Goal: Transaction & Acquisition: Purchase product/service

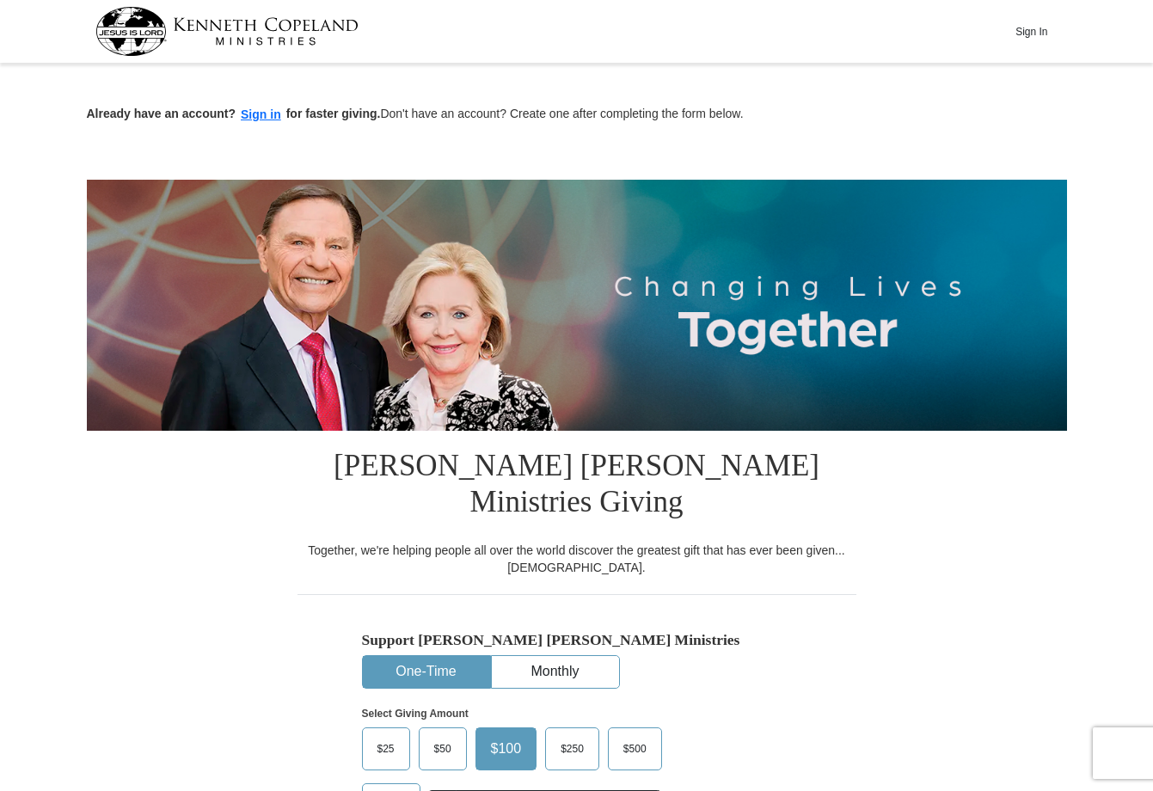
drag, startPoint x: 1151, startPoint y: 108, endPoint x: 1170, endPoint y: 179, distance: 72.8
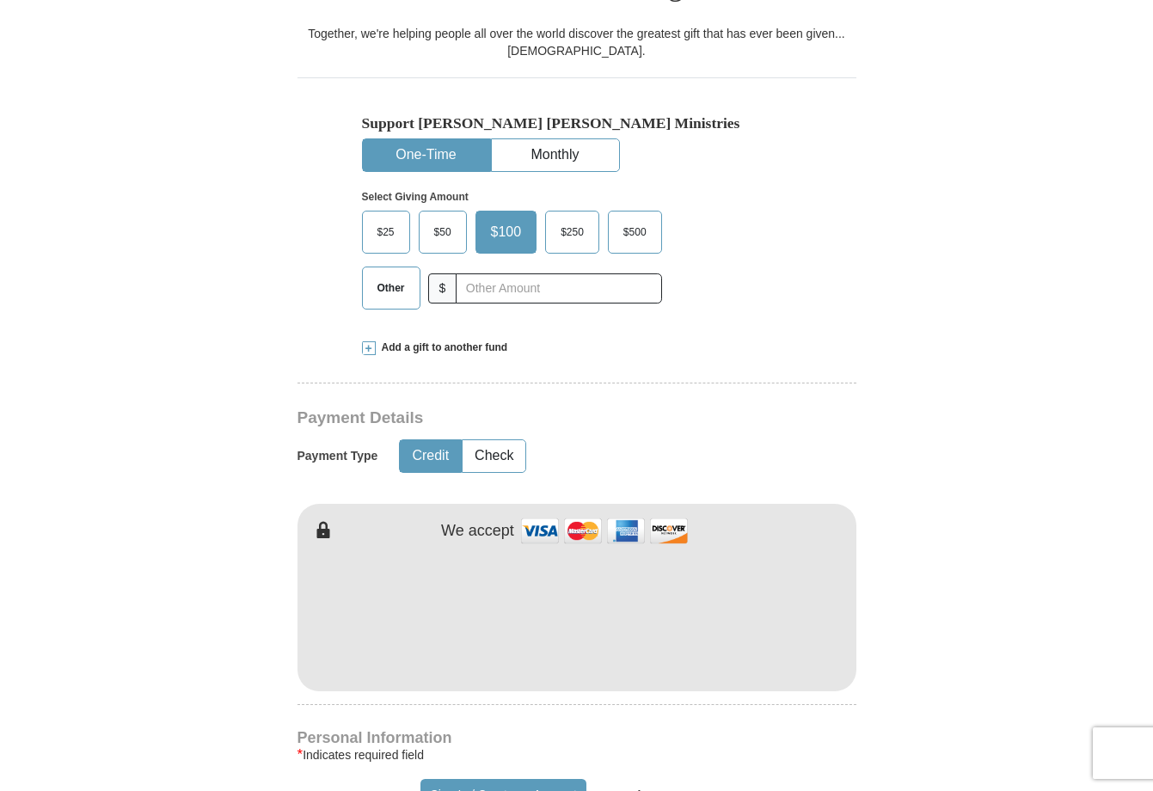
scroll to position [528, 0]
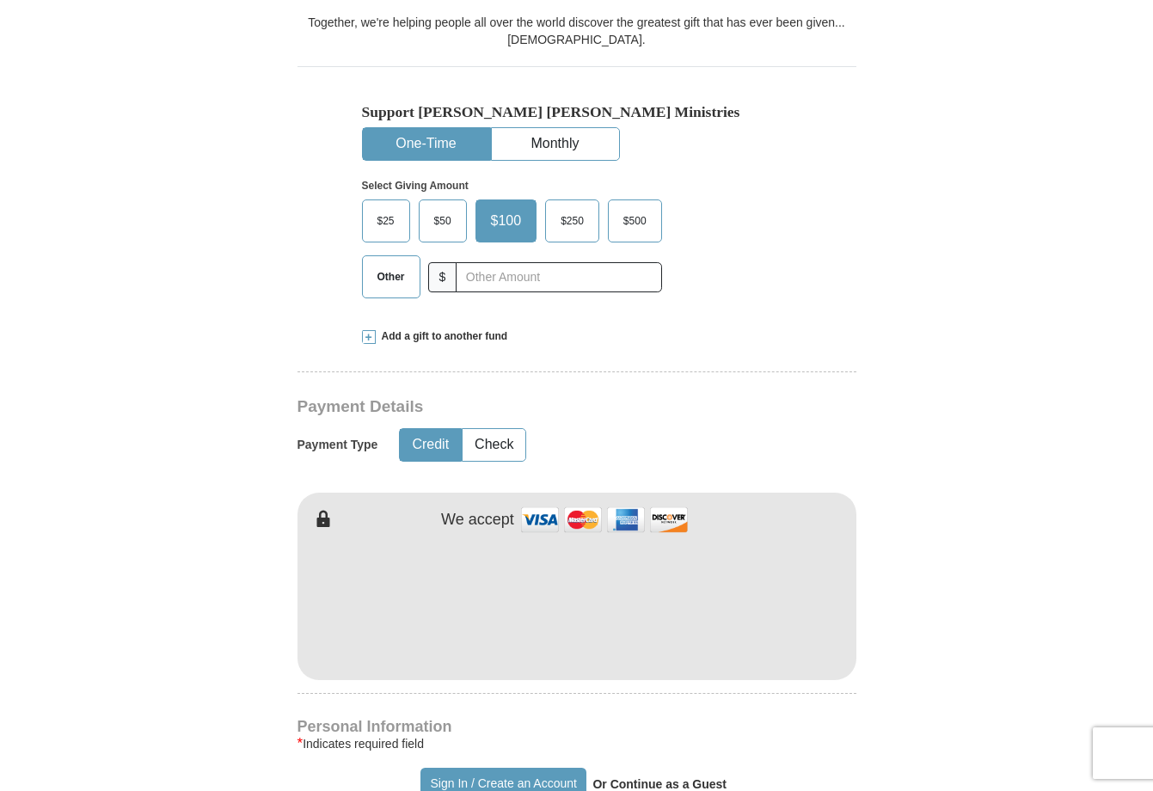
click at [384, 208] on span "$25" at bounding box center [386, 221] width 34 height 26
click at [0, 0] on input "$25" at bounding box center [0, 0] width 0 height 0
click at [428, 329] on span "Add a gift to another fund" at bounding box center [442, 336] width 132 height 15
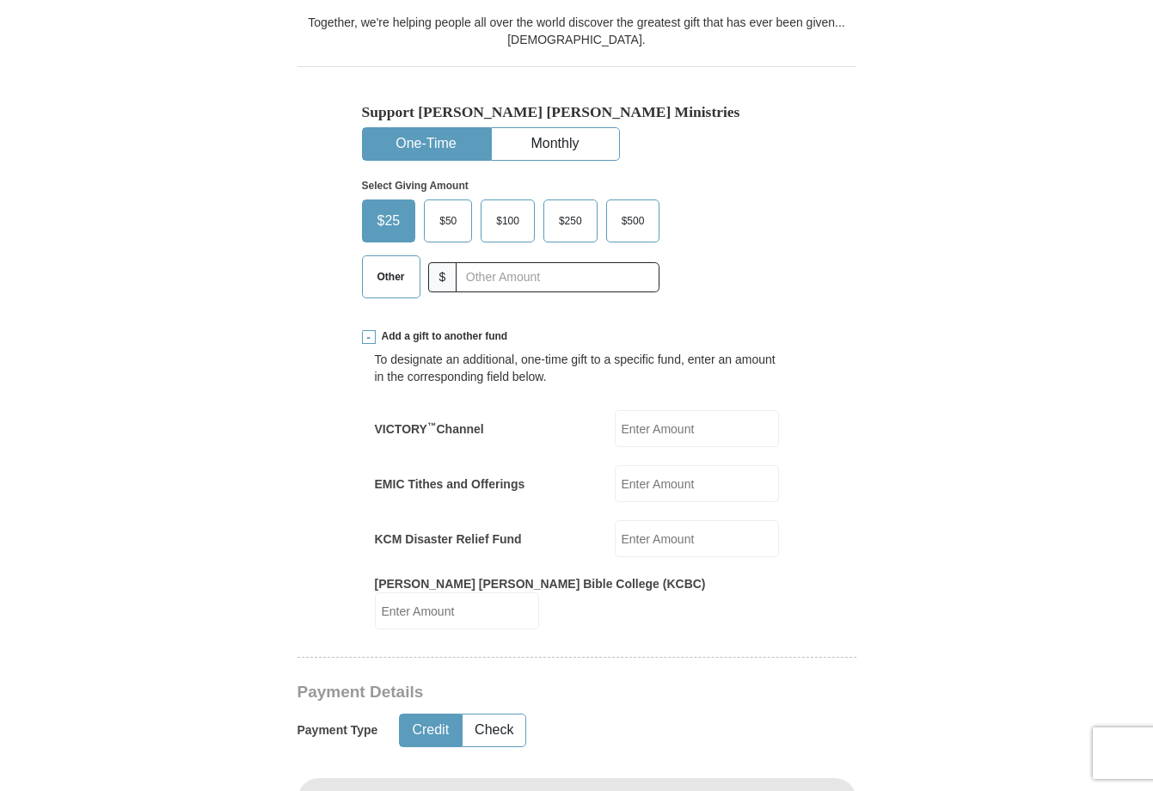
click at [642, 520] on input "KCM Disaster Relief Fund" at bounding box center [697, 538] width 164 height 37
type input "200.00"
click at [432, 715] on button "Credit" at bounding box center [430, 731] width 61 height 32
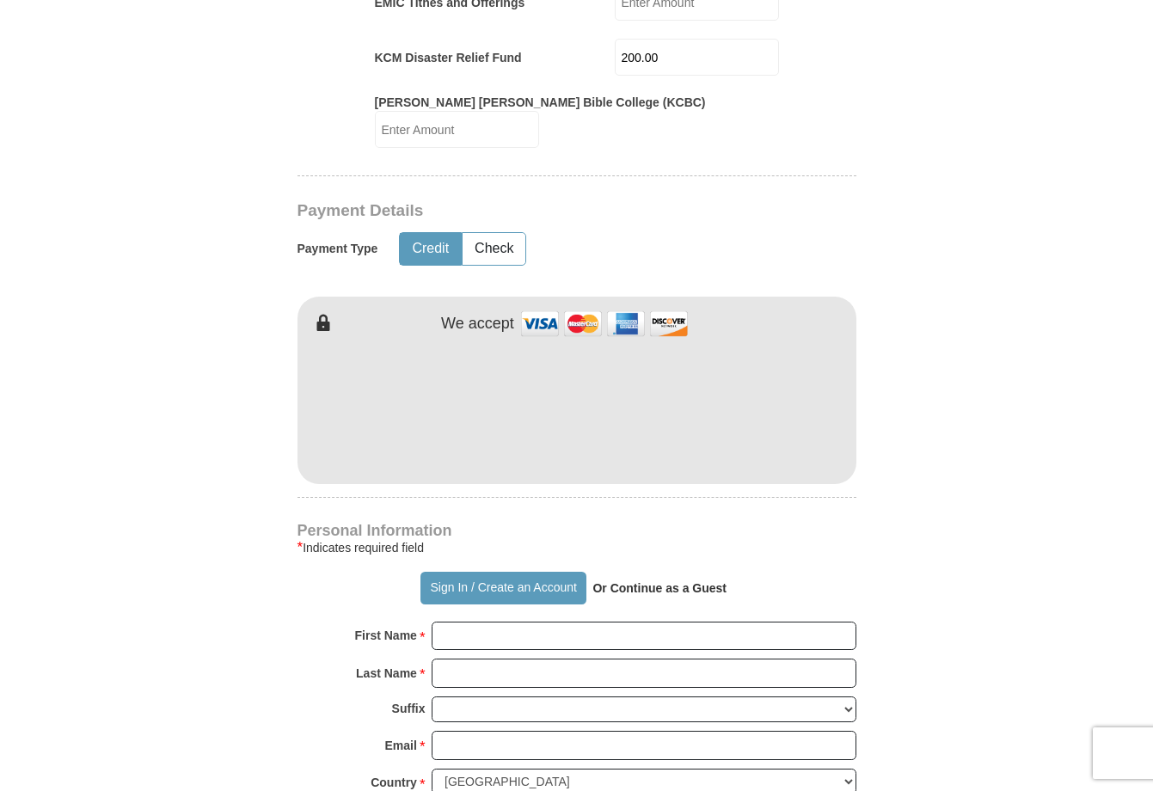
scroll to position [1025, 0]
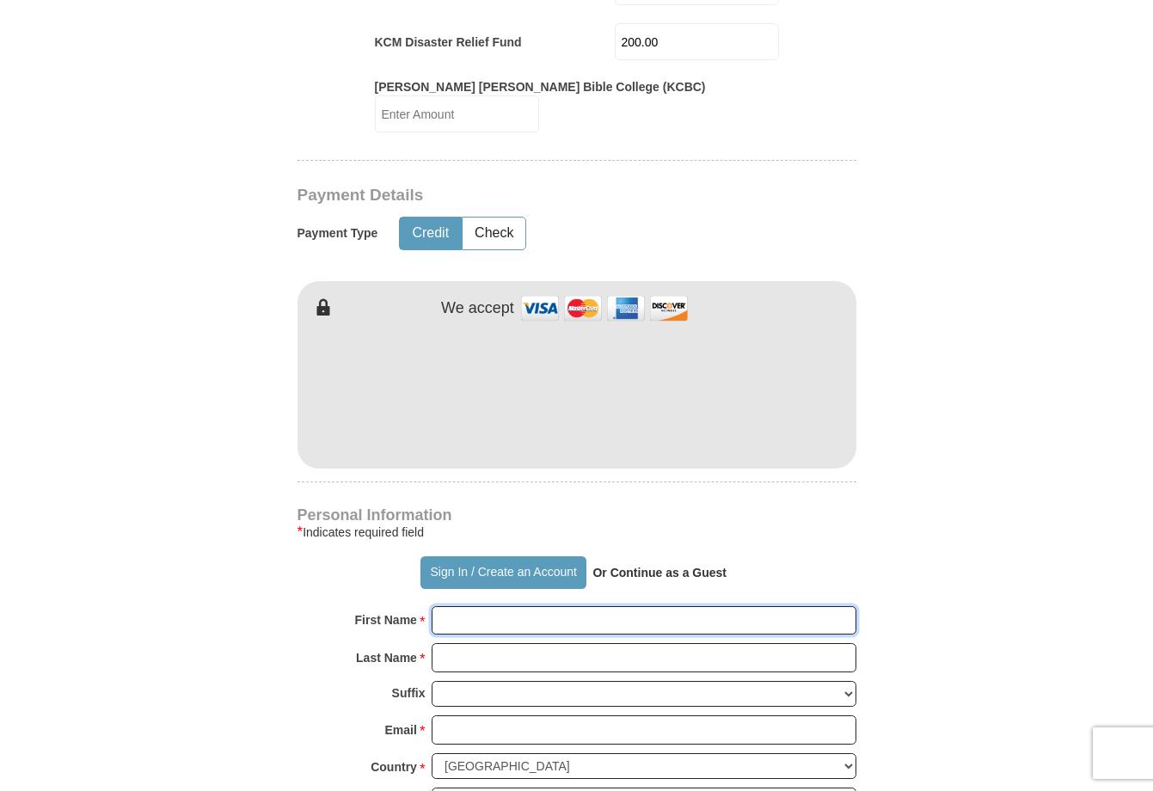
click at [461, 606] on input "First Name *" at bounding box center [644, 620] width 425 height 29
click at [654, 566] on strong "Or Continue as a Guest" at bounding box center [660, 573] width 134 height 14
click at [636, 566] on strong "Or Continue as a Guest" at bounding box center [660, 573] width 134 height 14
click at [638, 566] on strong "Or Continue as a Guest" at bounding box center [660, 573] width 134 height 14
click at [144, 537] on form "Already have an account? Sign in for faster giving. Don't have an account? Crea…" at bounding box center [577, 279] width 980 height 2470
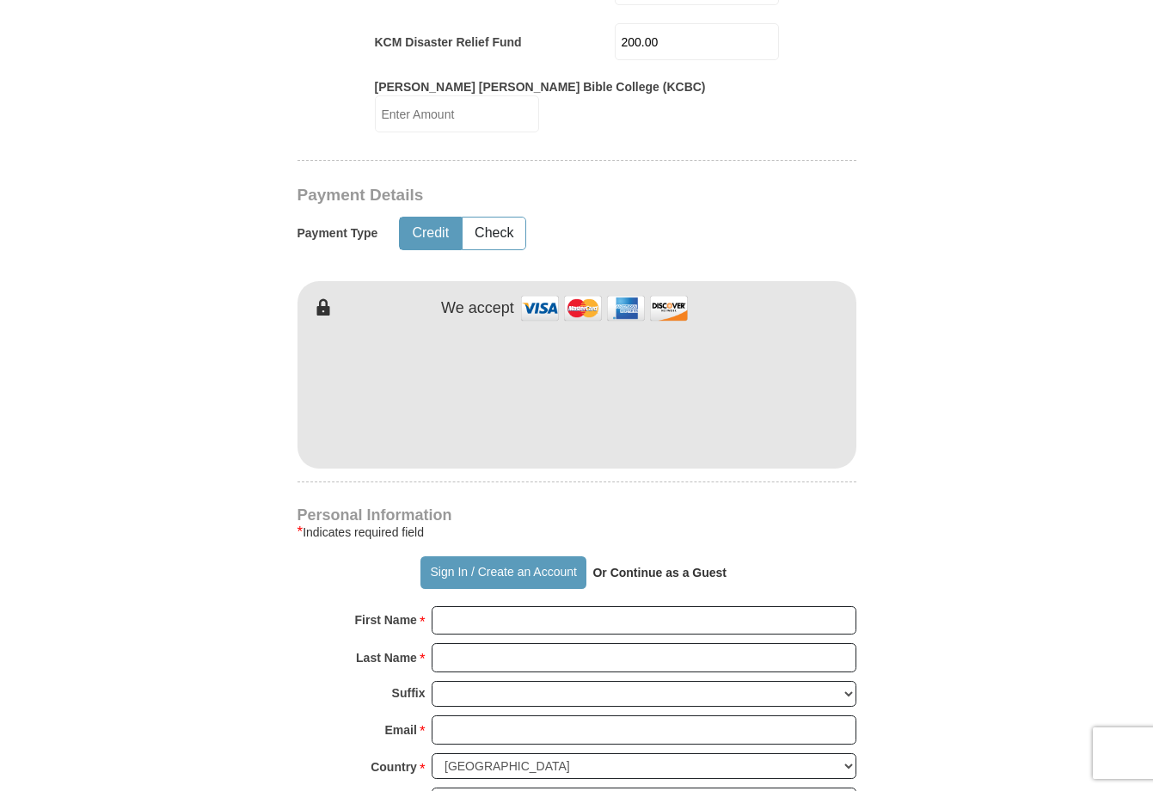
click at [609, 566] on strong "Or Continue as a Guest" at bounding box center [660, 573] width 134 height 14
click at [612, 566] on strong "Or Continue as a Guest" at bounding box center [660, 573] width 134 height 14
click at [623, 566] on strong "Or Continue as a Guest" at bounding box center [660, 573] width 134 height 14
click at [466, 606] on input "First Name *" at bounding box center [644, 620] width 425 height 29
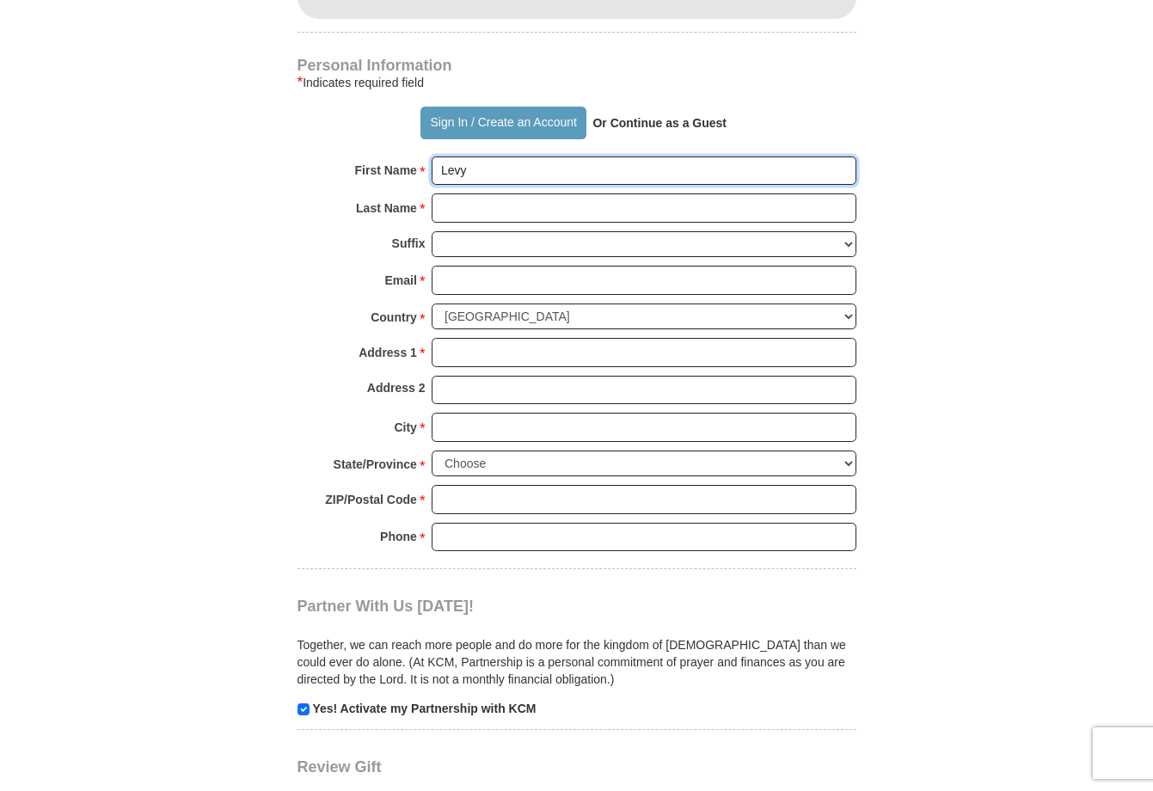
scroll to position [1478, 0]
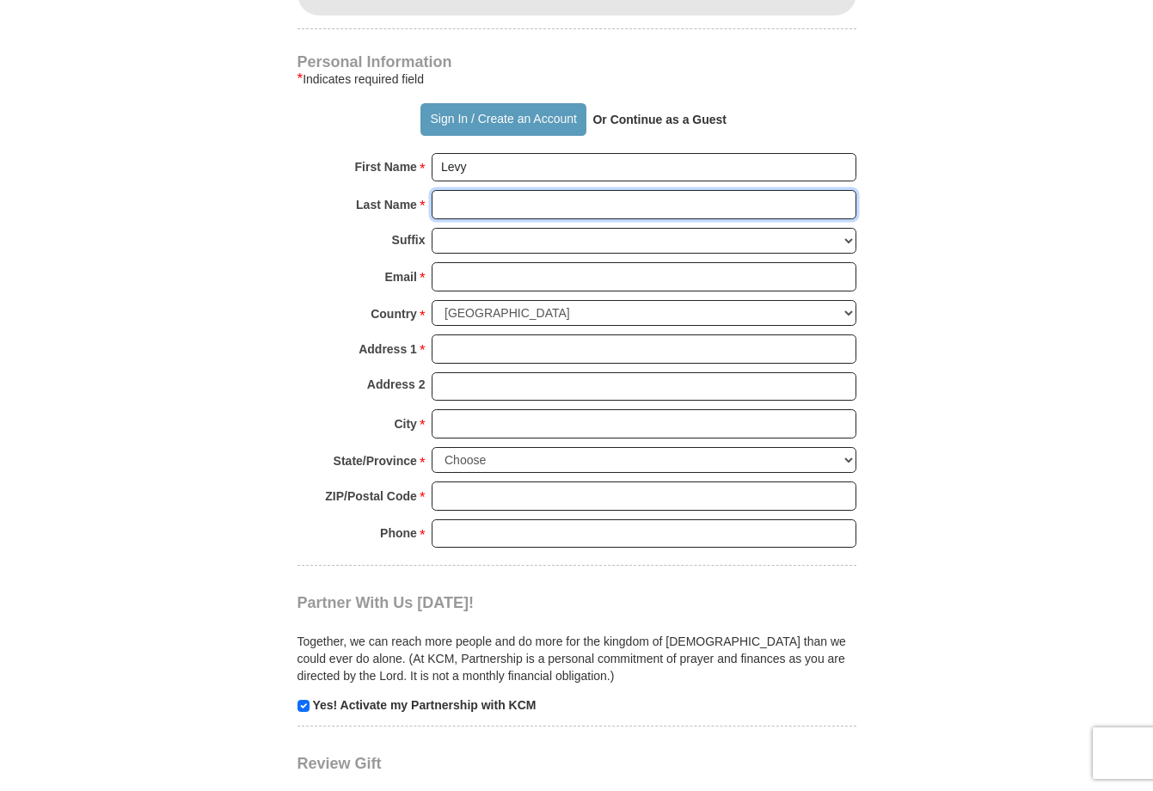
click at [460, 190] on input "Last Name *" at bounding box center [644, 204] width 425 height 29
drag, startPoint x: 466, startPoint y: 120, endPoint x: 402, endPoint y: 125, distance: 63.8
click at [402, 153] on div "First Name * Levy Please enter First Name" at bounding box center [577, 172] width 559 height 38
type input "[PERSON_NAME]"
click at [447, 190] on input "Last Name *" at bounding box center [644, 204] width 425 height 29
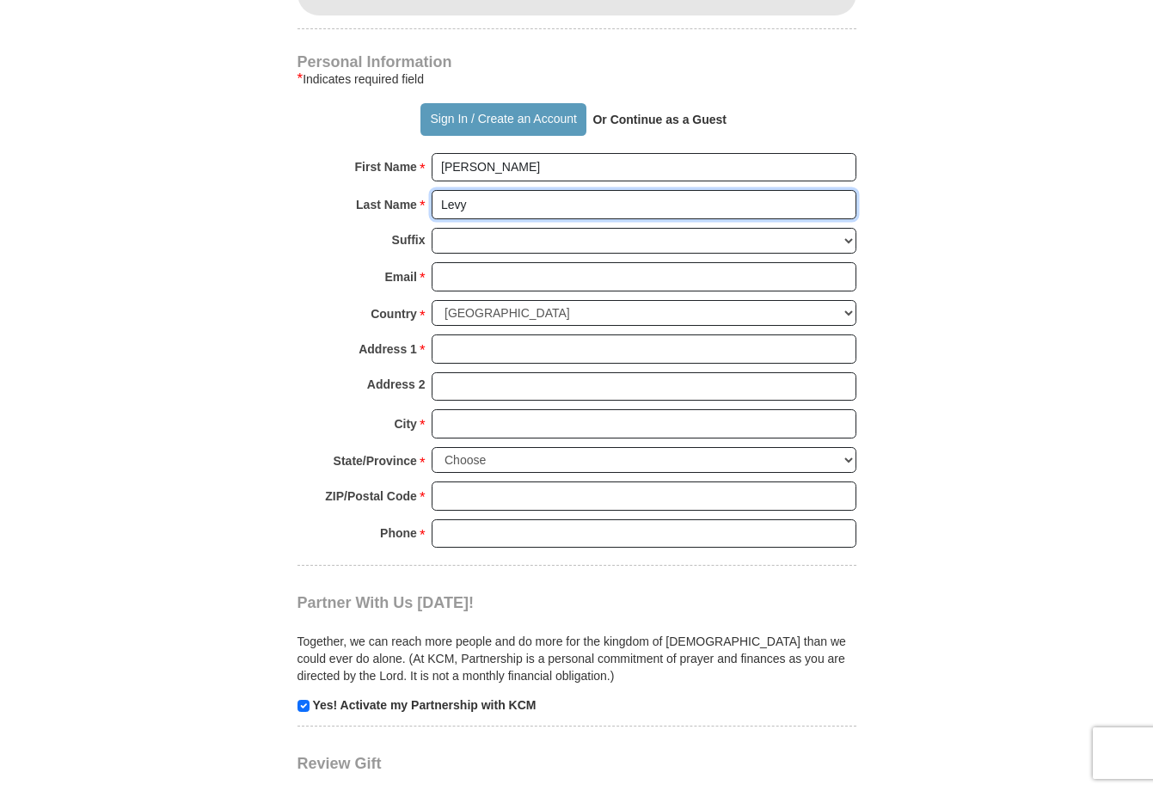
type input "Levy"
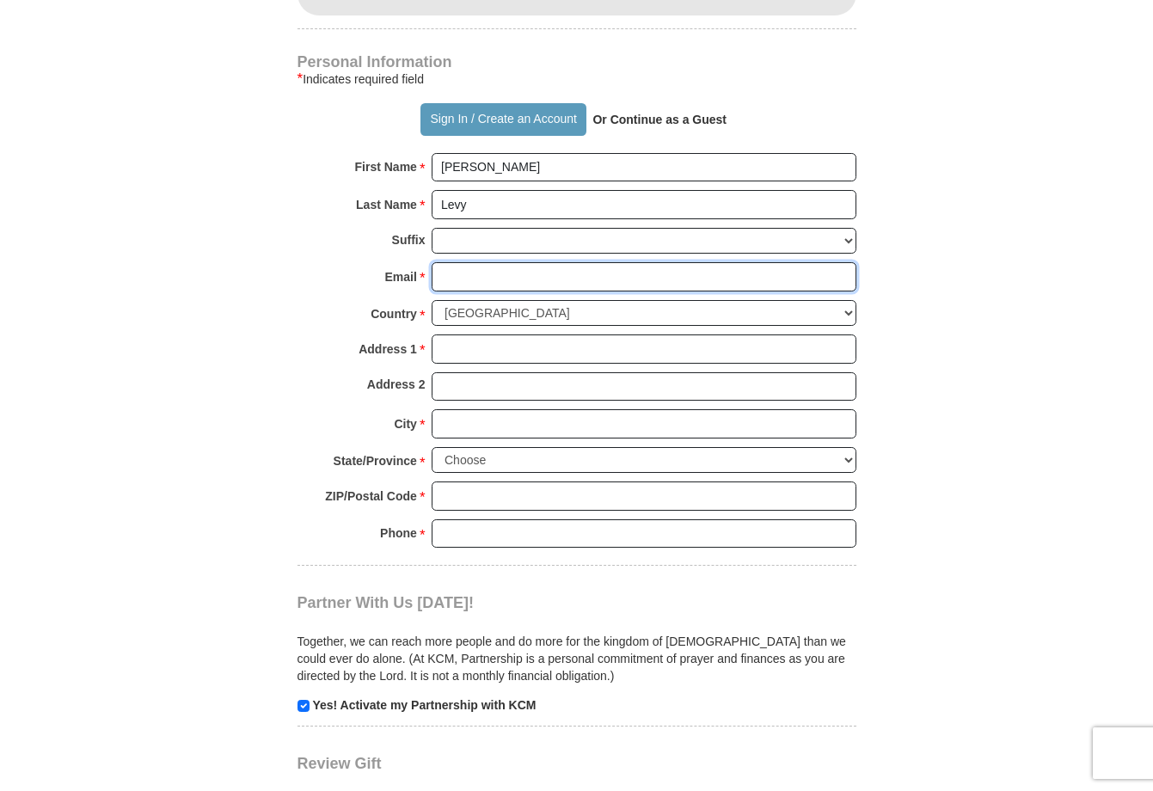
click at [457, 262] on input "Email *" at bounding box center [644, 276] width 425 height 29
type input "[EMAIL_ADDRESS][DOMAIN_NAME]"
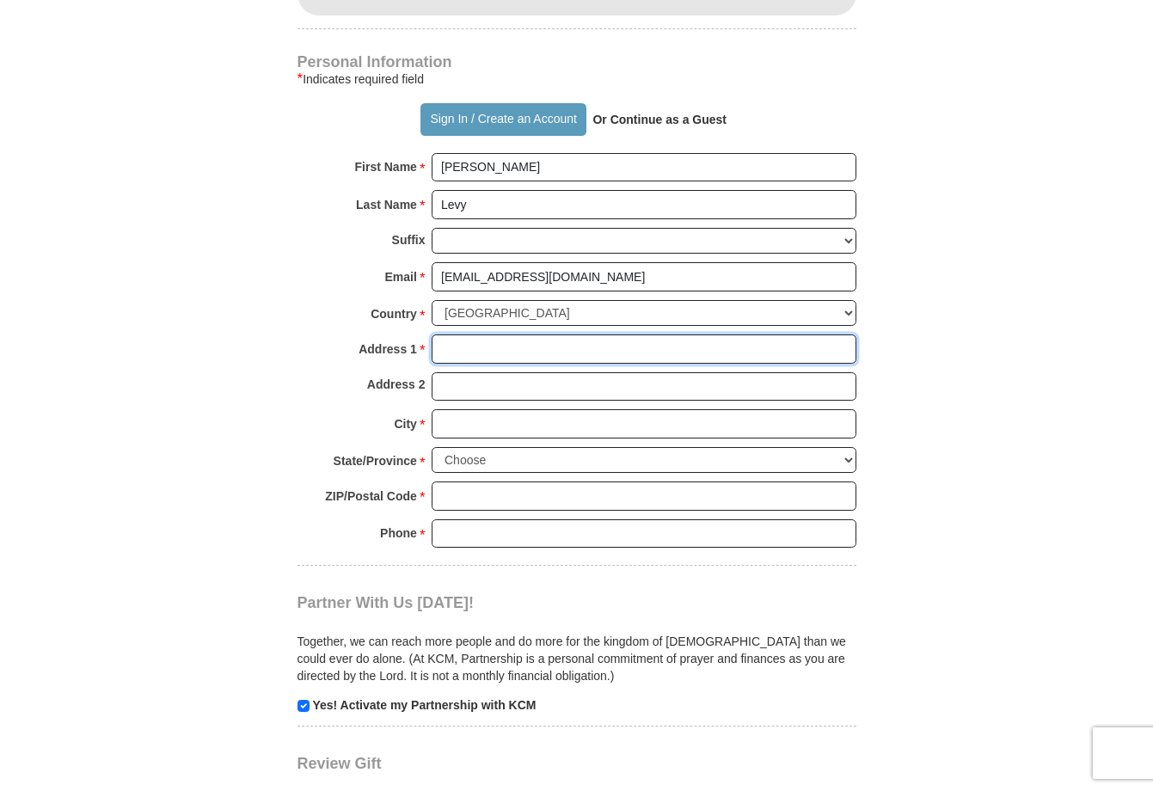
click at [463, 335] on input "Address 1 *" at bounding box center [644, 349] width 425 height 29
type input "[STREET_ADDRESS][PERSON_NAME]"
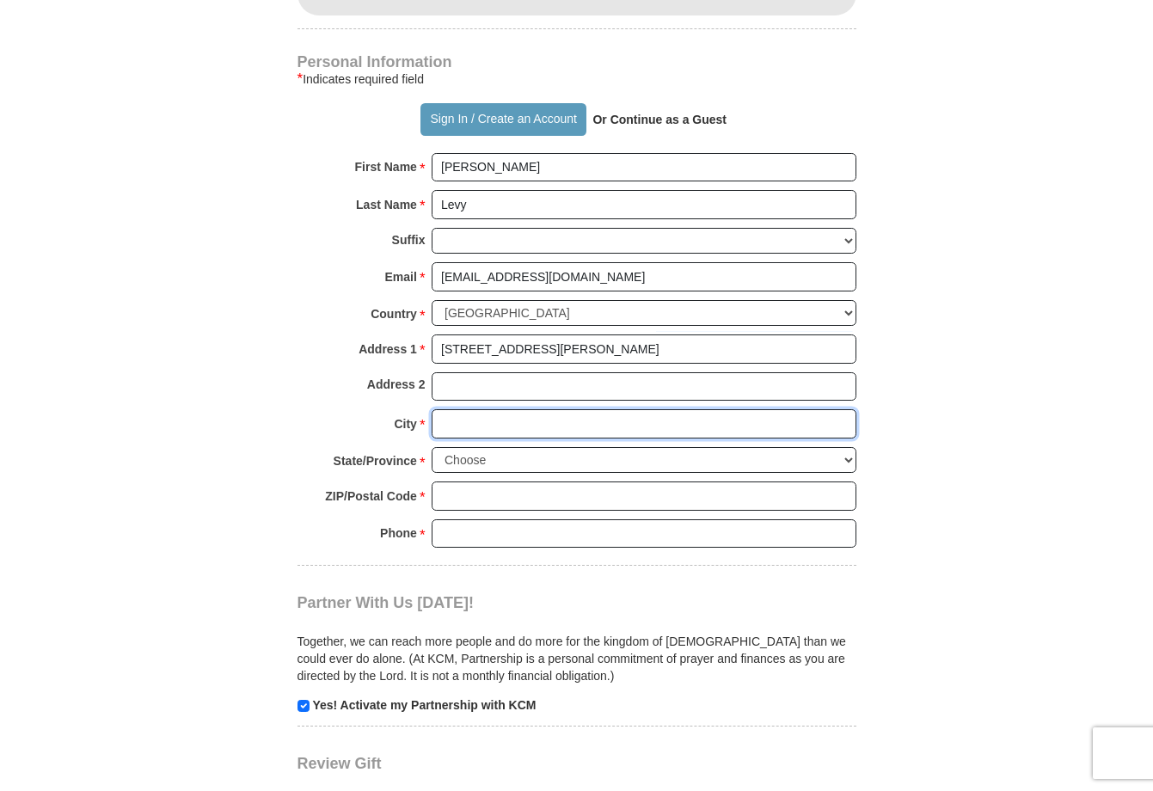
click at [457, 409] on input "City *" at bounding box center [644, 423] width 425 height 29
type input "Evanston"
click at [456, 447] on select "Choose [US_STATE] [US_STATE] [US_STATE] [US_STATE] [US_STATE] Armed Forces Amer…" at bounding box center [644, 460] width 425 height 27
select select "IL"
click at [432, 447] on select "Choose [US_STATE] [US_STATE] [US_STATE] [US_STATE] [US_STATE] Armed Forces Amer…" at bounding box center [644, 460] width 425 height 27
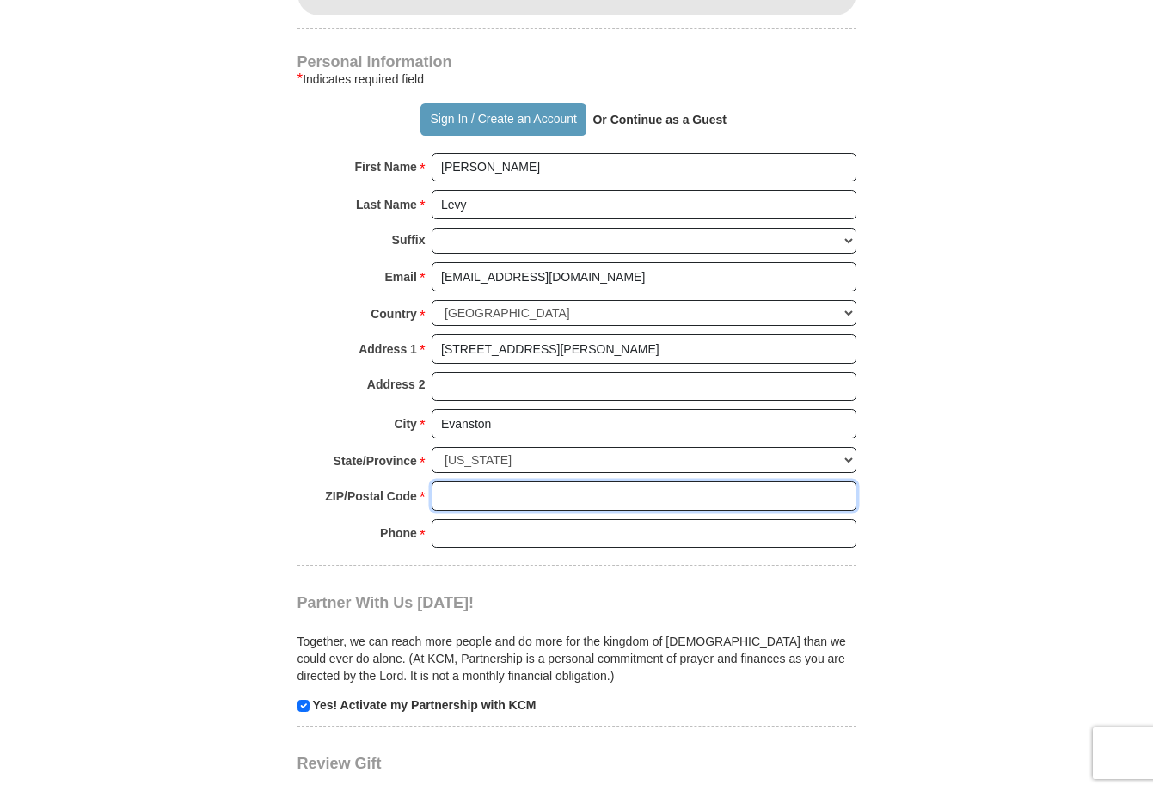
click at [480, 482] on input "ZIP/Postal Code *" at bounding box center [644, 496] width 425 height 29
type input "60202"
click at [457, 519] on input "Phone * *" at bounding box center [644, 533] width 425 height 29
type input "0000000000"
click at [298, 697] on p "Yes! Activate my Partnership with KCM" at bounding box center [577, 705] width 559 height 17
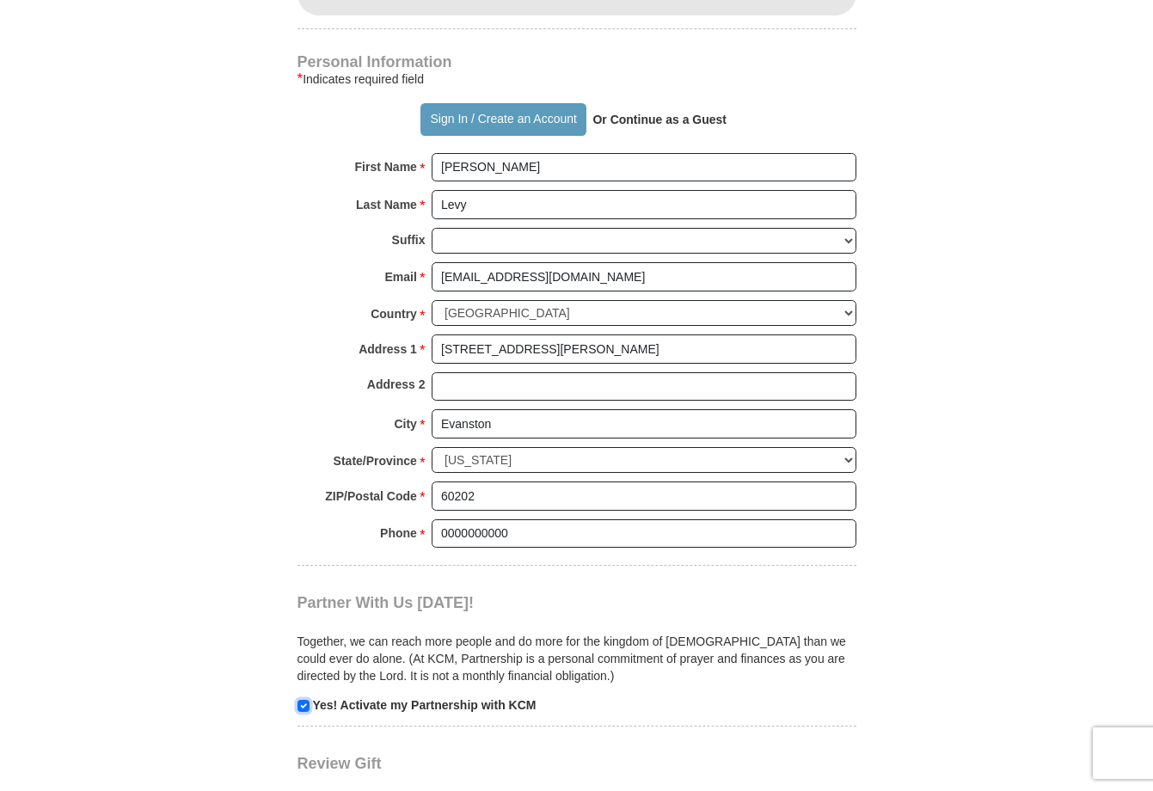
click at [304, 700] on input "checkbox" at bounding box center [304, 706] width 12 height 12
checkbox input "false"
drag, startPoint x: 1152, startPoint y: 450, endPoint x: 1174, endPoint y: 536, distance: 88.6
click at [1152, 536] on html "Sign In Already have an account? Sign in for faster giving. Don't have an accou…" at bounding box center [576, 349] width 1153 height 3655
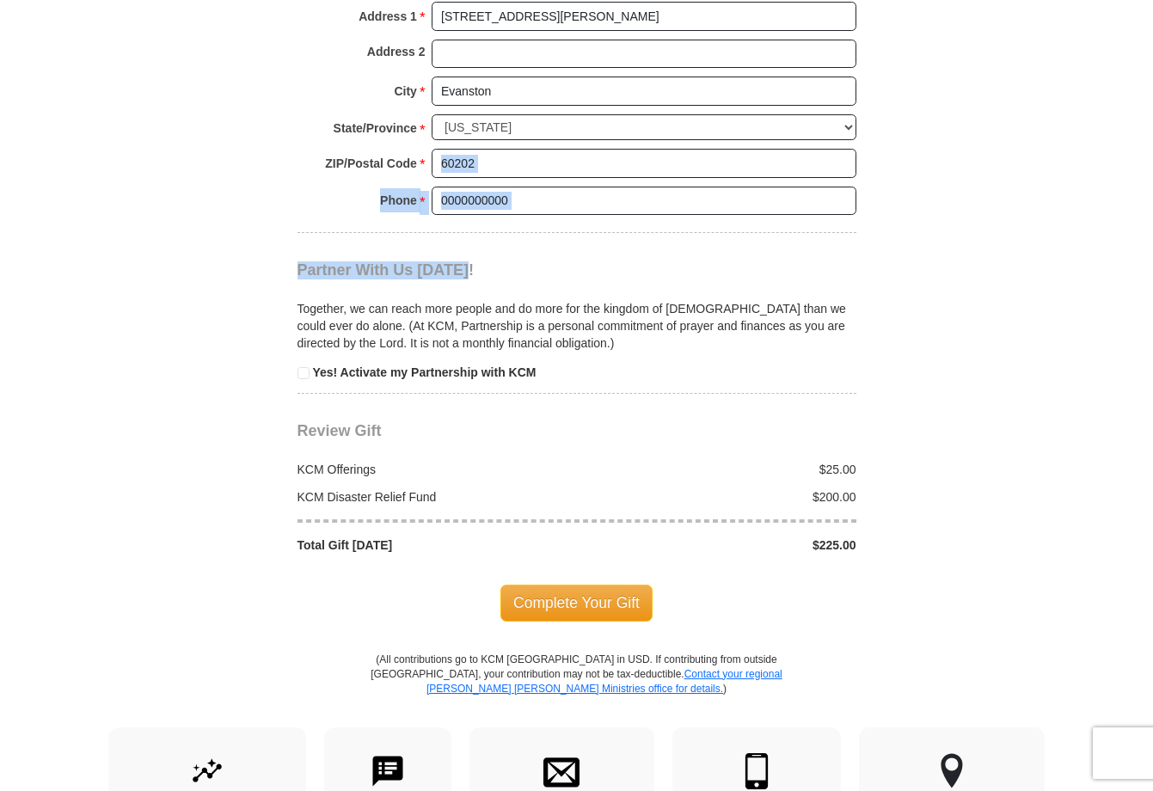
scroll to position [1815, 0]
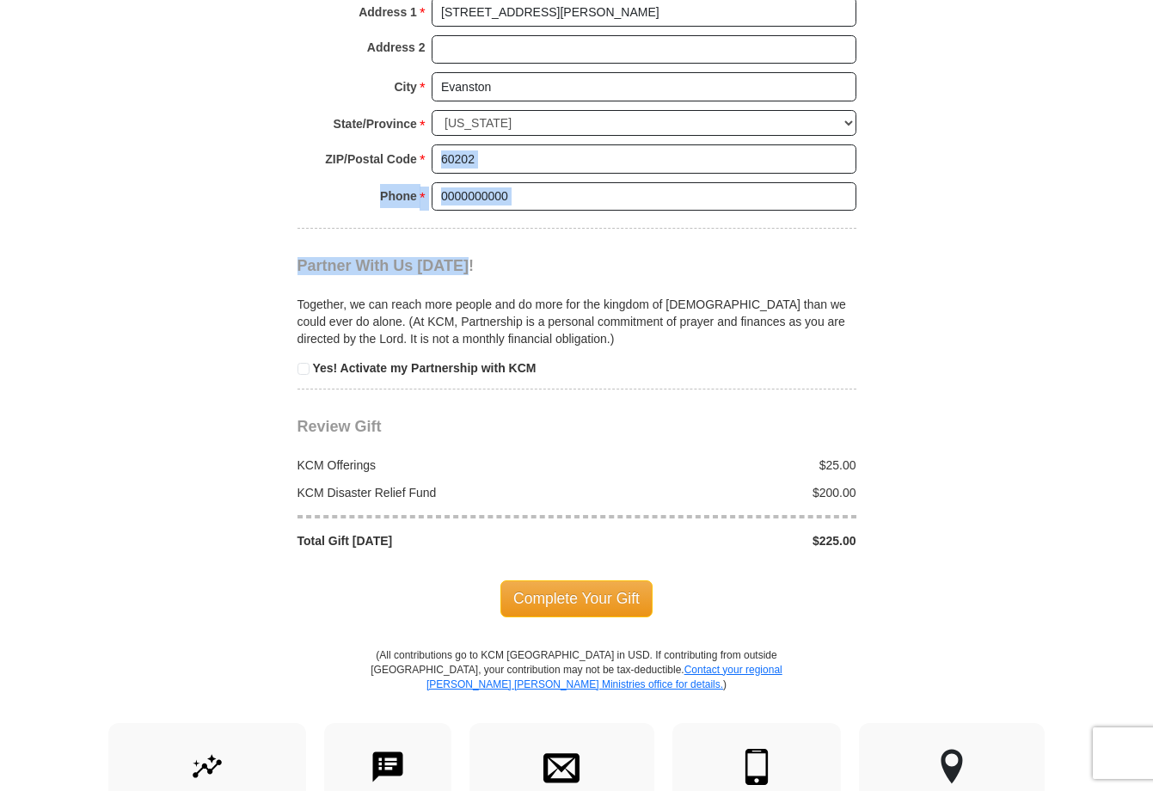
click at [582, 580] on span "Complete Your Gift" at bounding box center [576, 598] width 152 height 36
